Goal: Task Accomplishment & Management: Complete application form

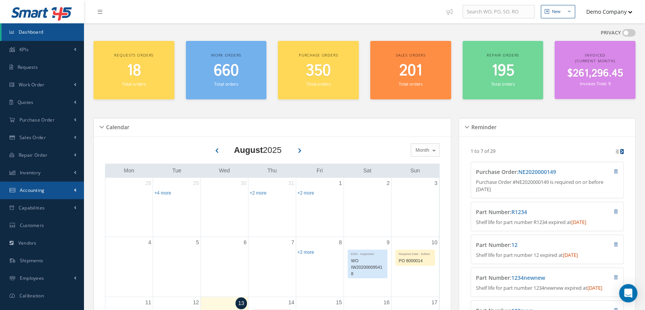
click at [44, 189] on span "Accounting" at bounding box center [32, 190] width 25 height 6
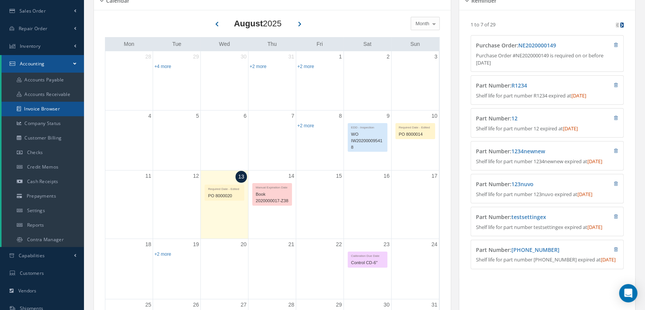
scroll to position [127, 0]
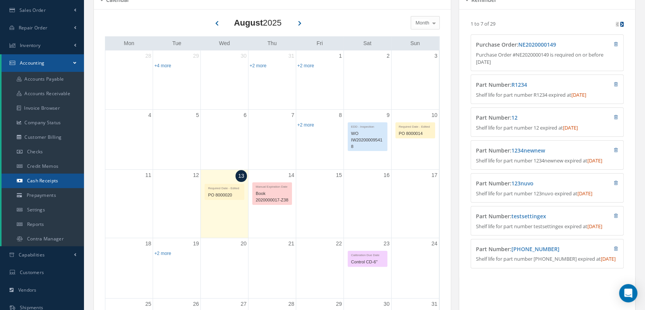
click at [40, 178] on span "Cash Receipts" at bounding box center [42, 180] width 31 height 6
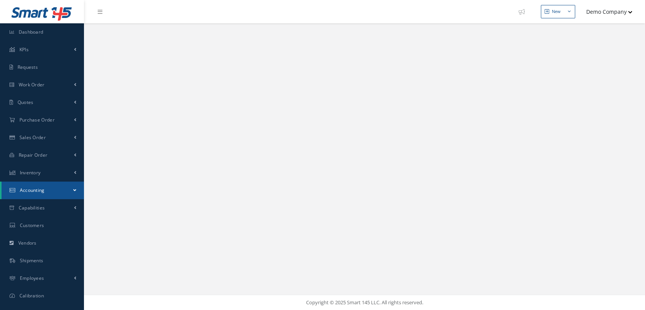
select select "25"
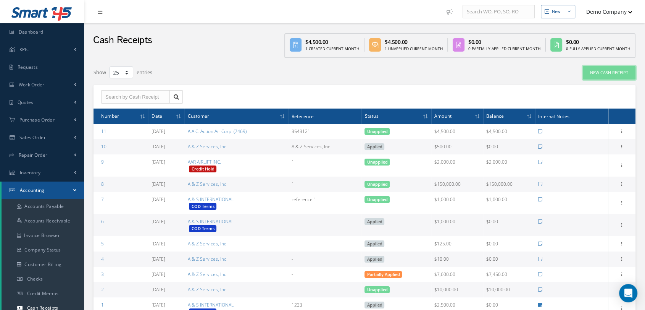
click at [599, 74] on button "New Cash Receipt" at bounding box center [609, 72] width 53 height 13
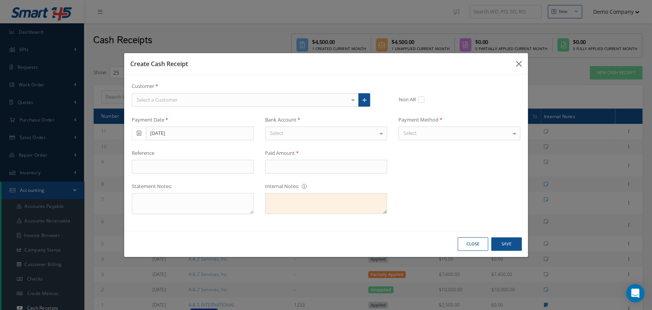
click at [165, 105] on div "Select a Customer" at bounding box center [245, 100] width 227 height 14
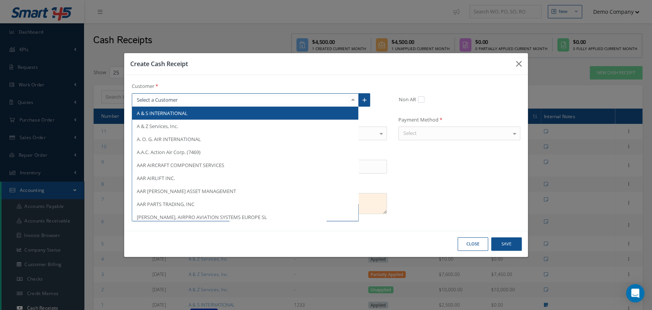
click at [192, 99] on input "text" at bounding box center [241, 99] width 213 height 7
click at [352, 102] on div at bounding box center [352, 100] width 11 height 13
click at [169, 113] on span "A & S INTERNATIONAL" at bounding box center [162, 113] width 51 height 7
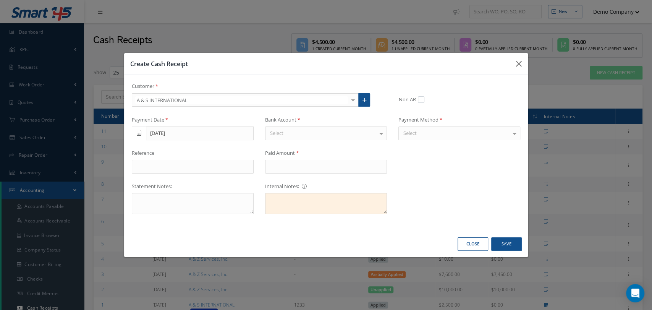
click at [318, 135] on div "Select" at bounding box center [326, 133] width 122 height 14
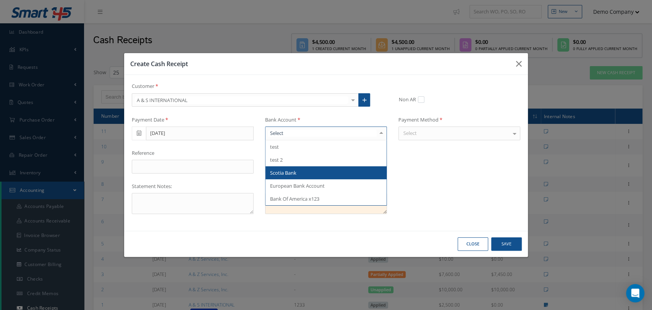
click at [307, 174] on span "Scotia Bank" at bounding box center [325, 172] width 121 height 13
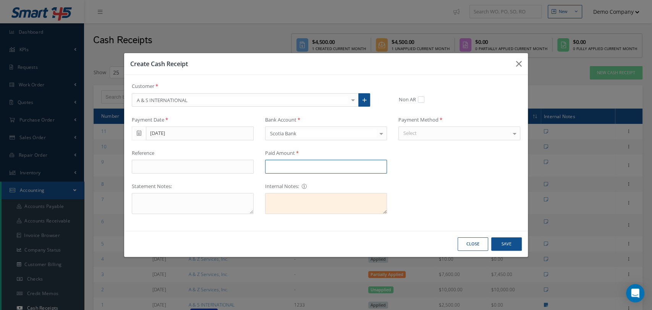
click at [297, 166] on input "text" at bounding box center [326, 167] width 122 height 14
type input "$1,000"
click at [163, 167] on input "text" at bounding box center [193, 167] width 122 height 14
type input "test reference"
click at [431, 131] on div "Select" at bounding box center [459, 133] width 122 height 14
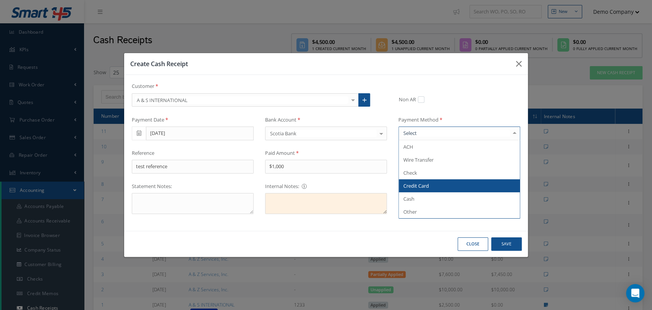
click at [442, 180] on span "Credit Card" at bounding box center [459, 185] width 121 height 13
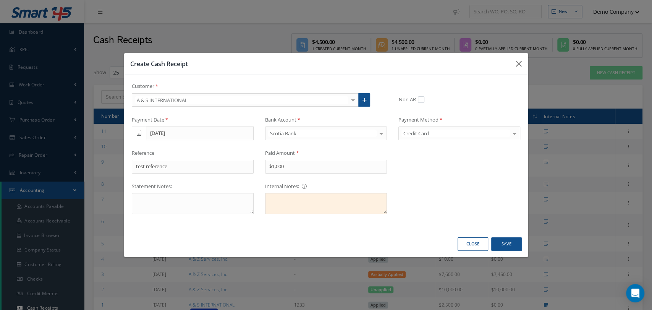
click at [424, 102] on label at bounding box center [425, 99] width 2 height 7
click at [419, 102] on input "Non AR" at bounding box center [421, 100] width 5 height 5
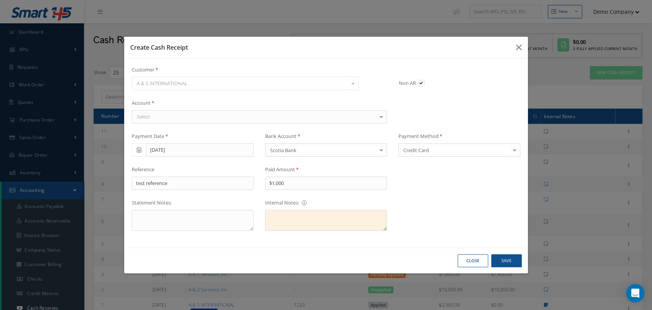
click at [424, 83] on label at bounding box center [425, 82] width 2 height 7
click at [420, 83] on input "Non AR" at bounding box center [421, 83] width 5 height 5
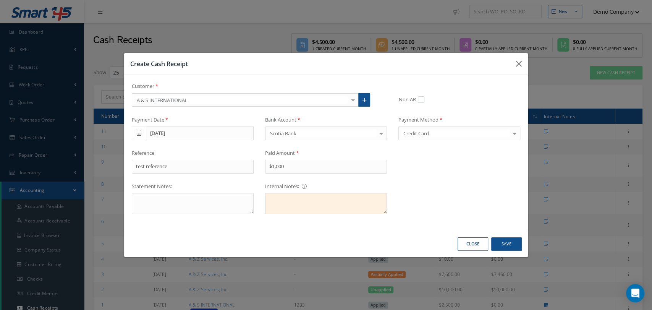
click at [424, 100] on label at bounding box center [425, 99] width 2 height 7
click at [421, 100] on input "Non AR" at bounding box center [421, 100] width 5 height 5
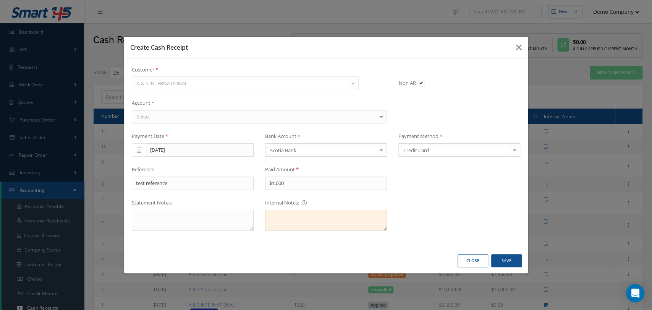
click at [250, 121] on div "Select" at bounding box center [259, 117] width 255 height 14
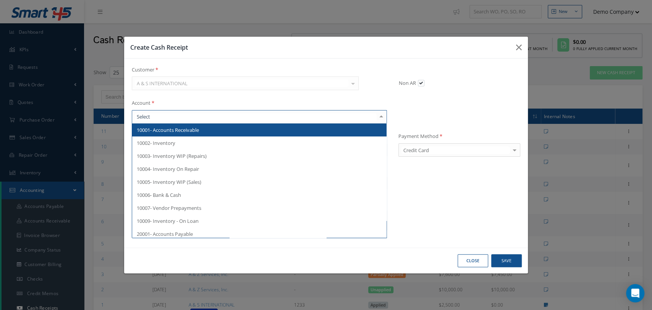
click at [404, 87] on div "Non AR" at bounding box center [457, 83] width 125 height 9
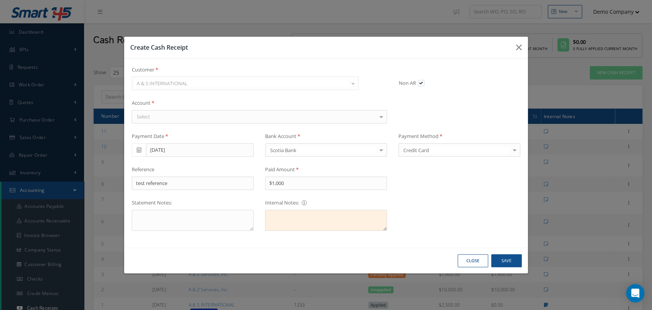
click at [424, 83] on label at bounding box center [425, 82] width 2 height 7
click at [419, 83] on input "Non AR" at bounding box center [421, 83] width 5 height 5
checkbox input "false"
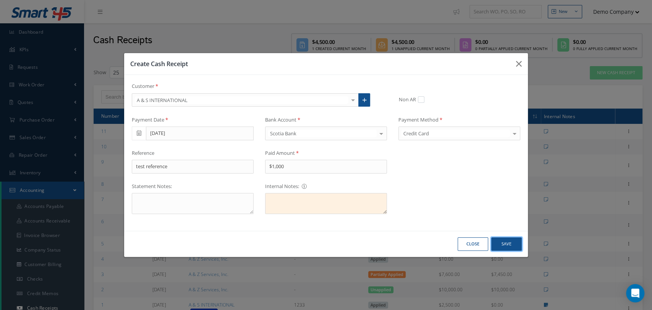
click at [0, 0] on button "Save" at bounding box center [0, 0] width 0 height 0
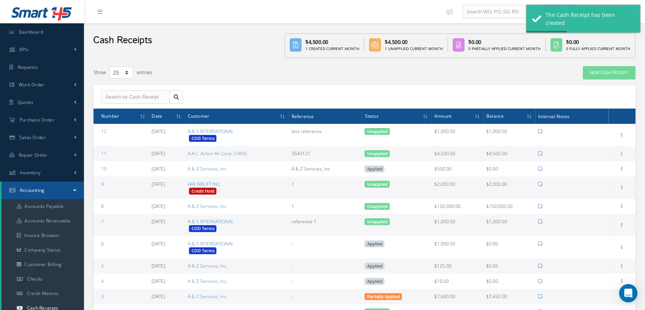
click at [237, 82] on div "Show 10 25 50 100 entries New Cash Receipt ACTIONS Receive Payments Select Cust…" at bounding box center [365, 225] width 542 height 319
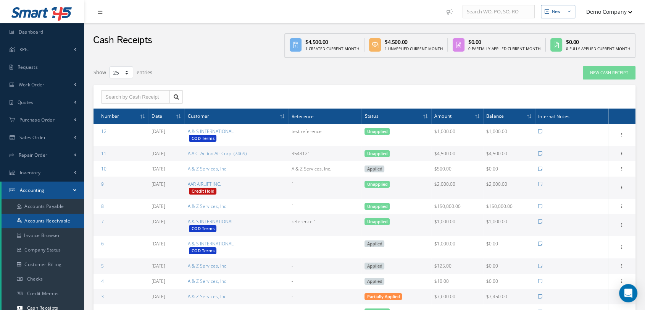
click at [55, 223] on link "Accounts Receivable" at bounding box center [43, 220] width 82 height 15
